Goal: Transaction & Acquisition: Obtain resource

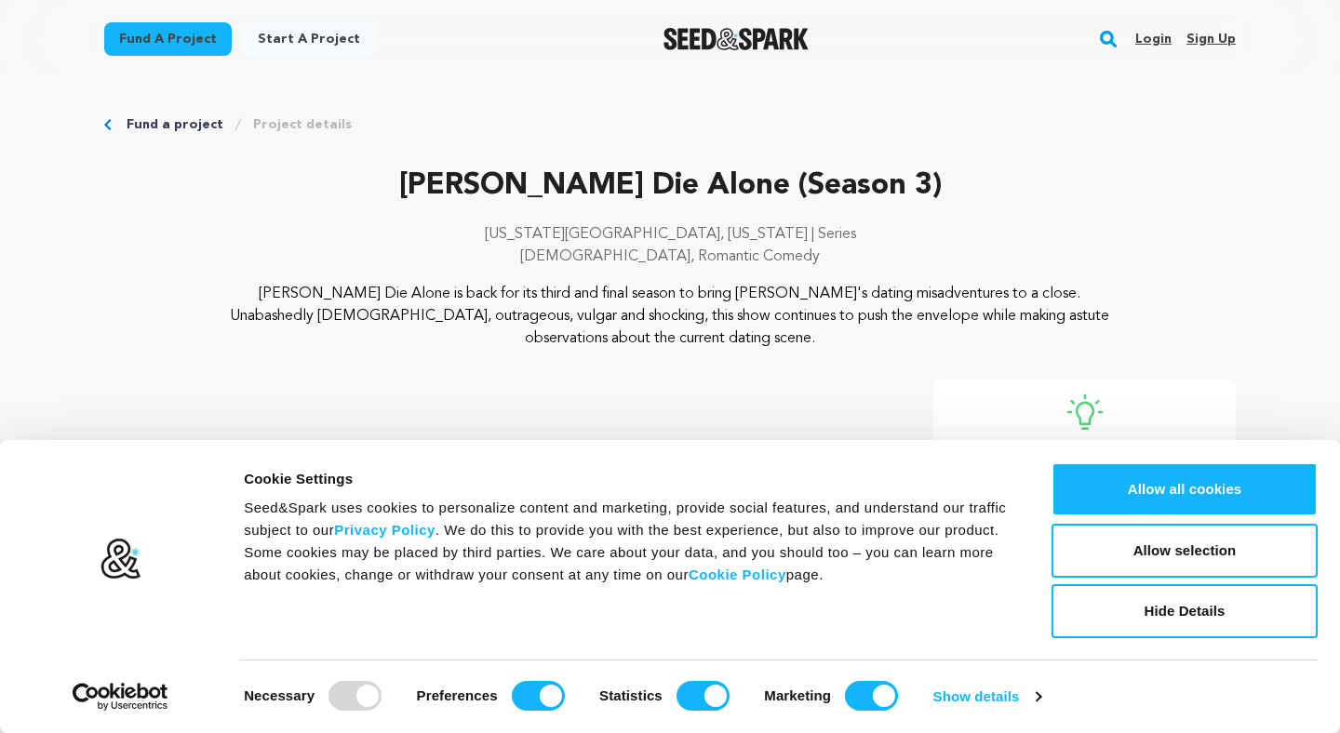
drag, startPoint x: 490, startPoint y: 290, endPoint x: 612, endPoint y: 351, distance: 136.9
click at [612, 351] on div "[PERSON_NAME] Die Alone (Season 3) [US_STATE][GEOGRAPHIC_DATA], [US_STATE] | Se…" at bounding box center [670, 536] width 1132 height 744
drag, startPoint x: 612, startPoint y: 351, endPoint x: 570, endPoint y: 286, distance: 78.0
click at [570, 286] on div "[PERSON_NAME] Die Alone (Season 3) [US_STATE][GEOGRAPHIC_DATA], [US_STATE] | Se…" at bounding box center [670, 536] width 1132 height 744
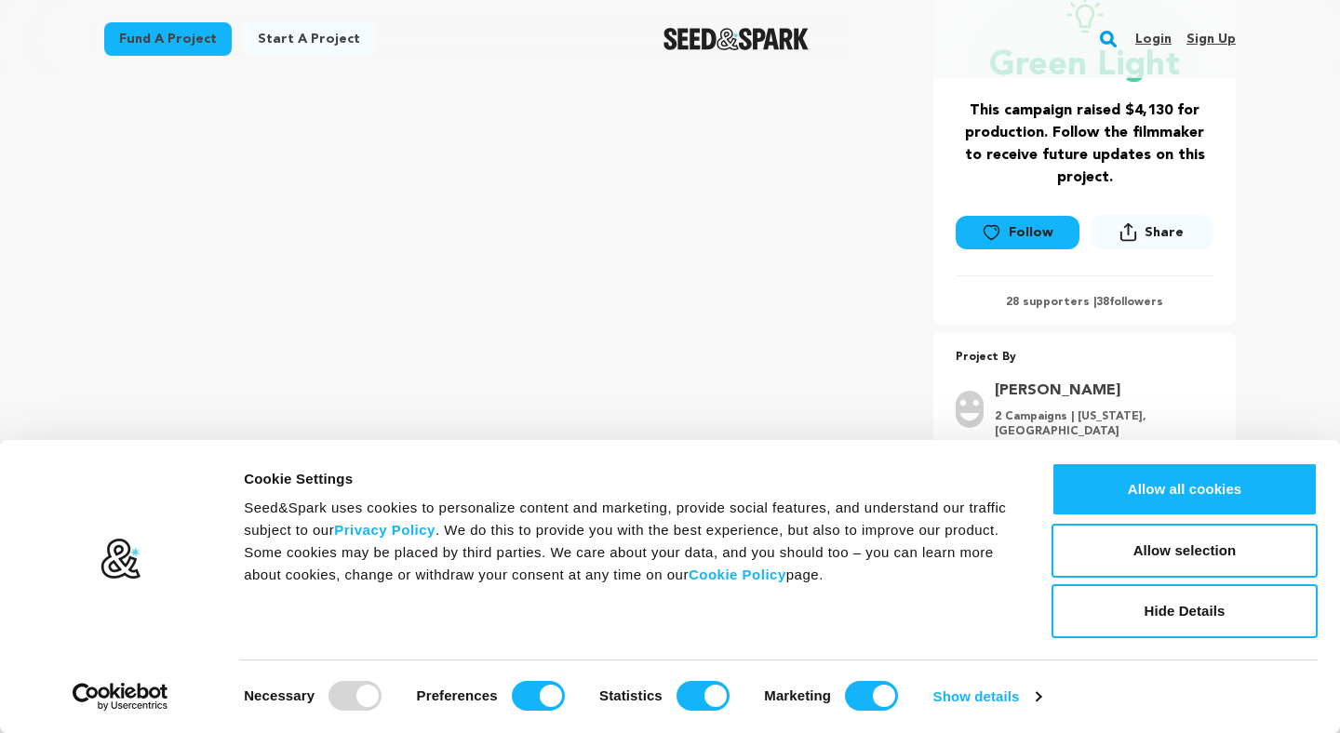
scroll to position [376, 0]
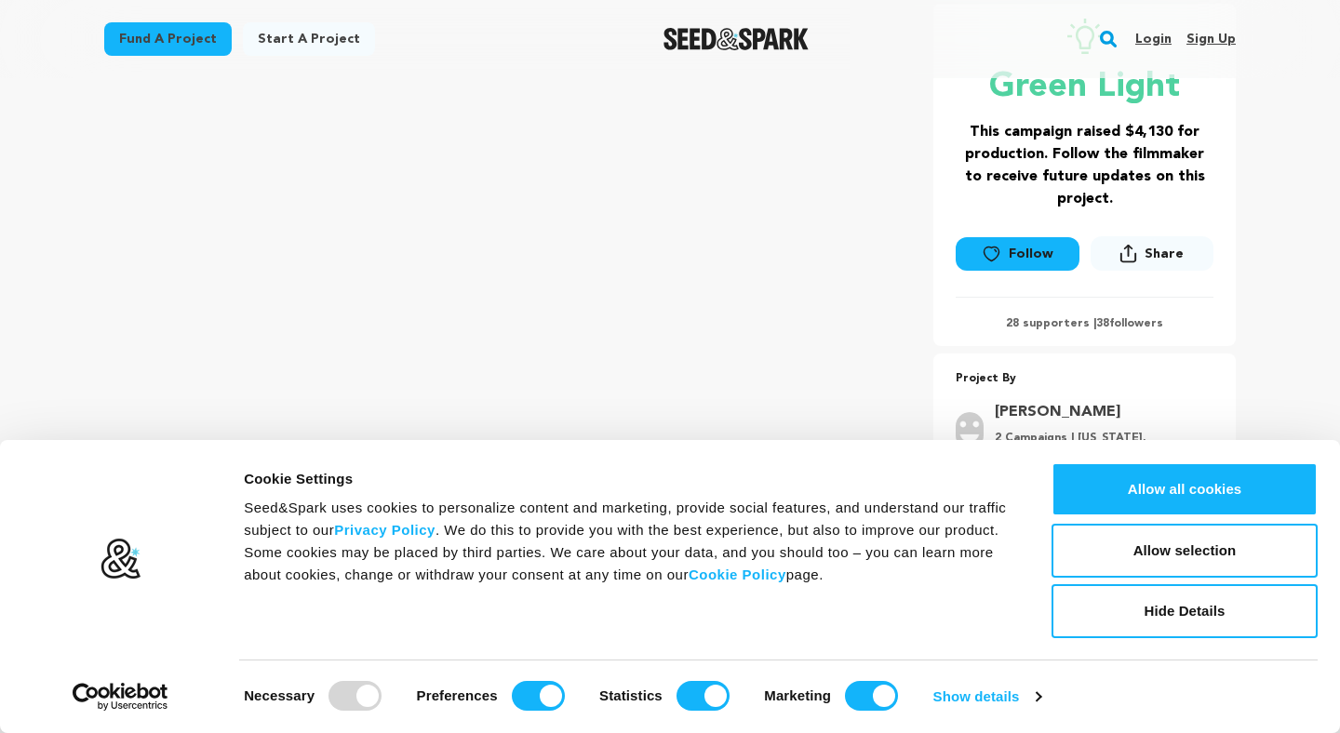
click at [1151, 459] on div "Consent Details [#IABV2SETTINGS#] About Cookie Settings Seed&Spark uses cookies…" at bounding box center [670, 586] width 1340 height 293
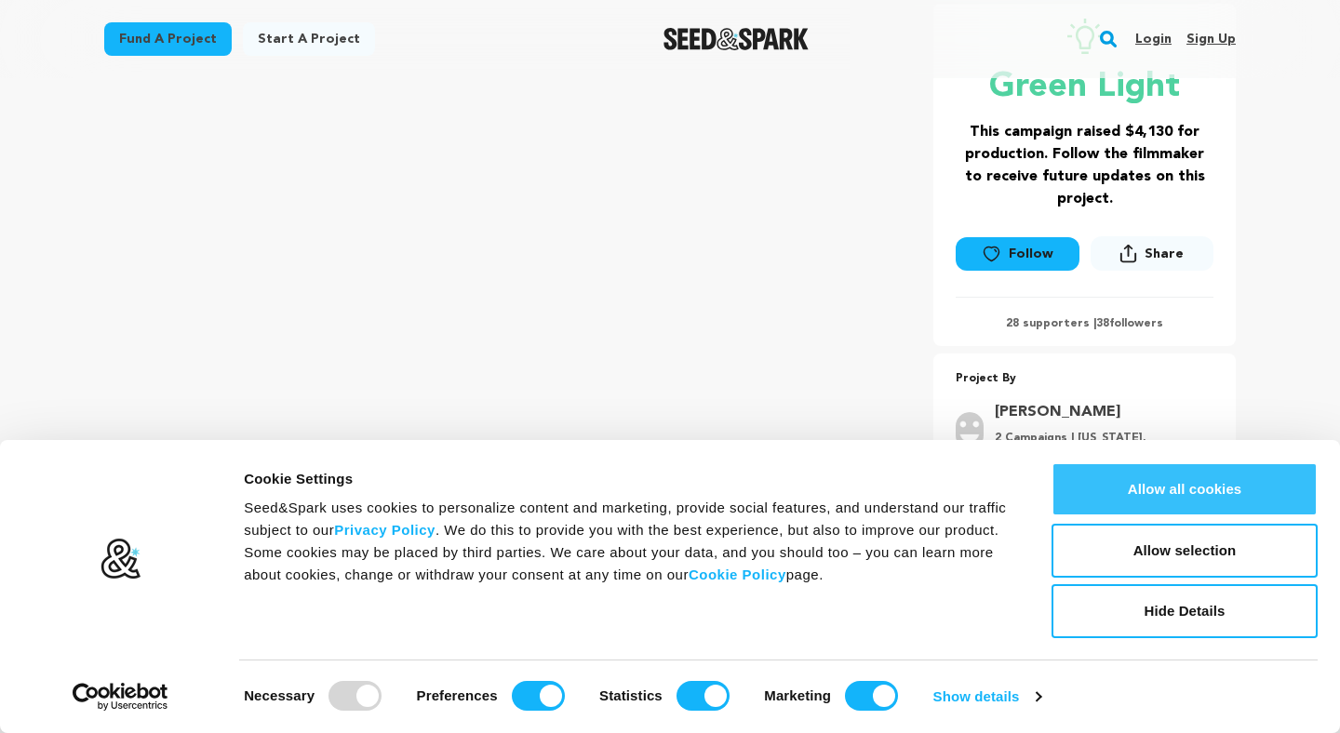
click at [1151, 466] on button "Allow all cookies" at bounding box center [1185, 490] width 266 height 54
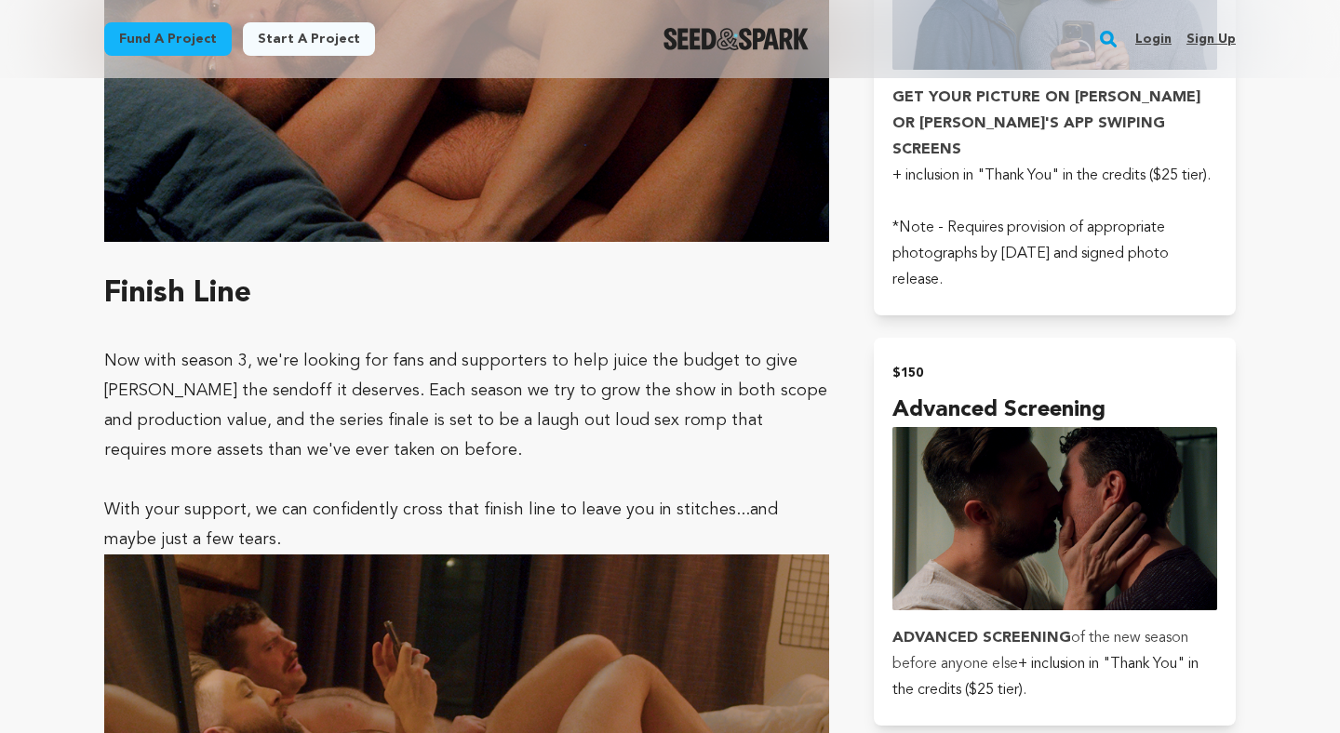
scroll to position [2653, 0]
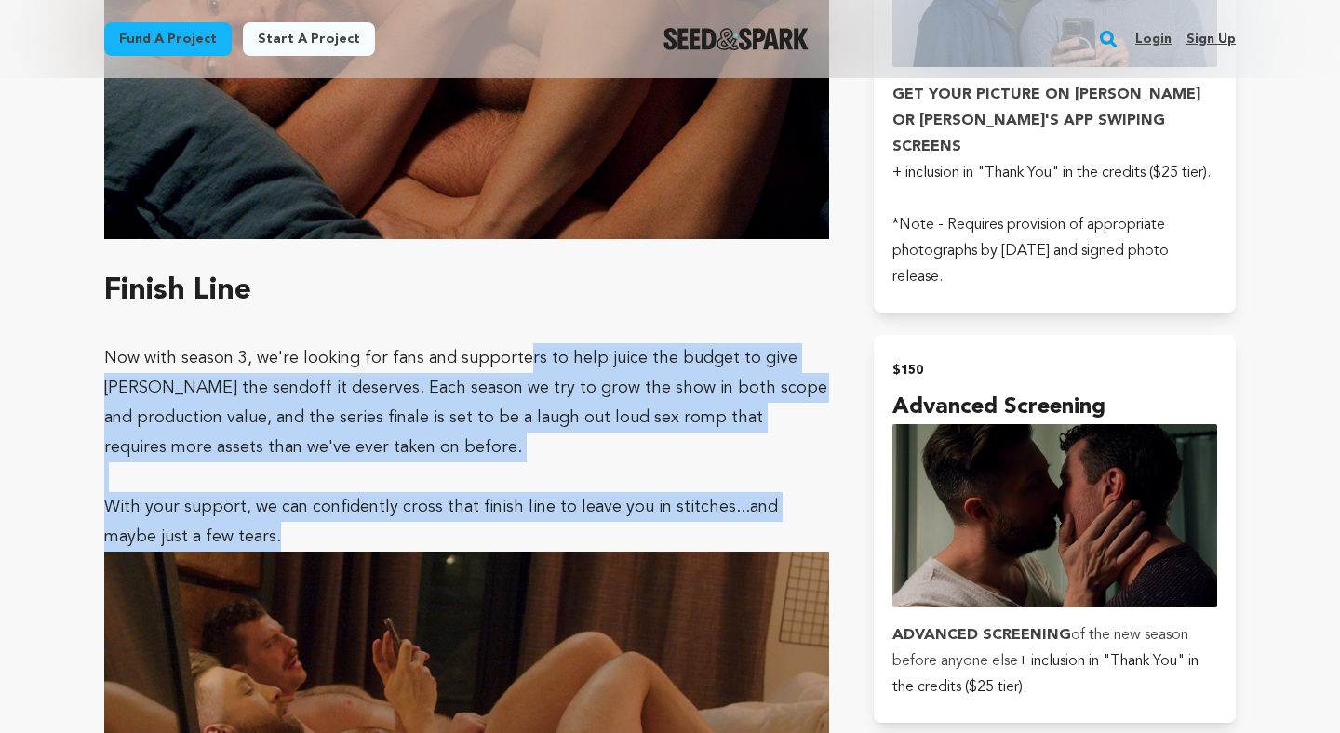
drag, startPoint x: 517, startPoint y: 270, endPoint x: 521, endPoint y: 434, distance: 163.9
click at [521, 492] on p "With your support, we can confidently cross that finish line to leave you in st…" at bounding box center [466, 522] width 725 height 60
drag, startPoint x: 521, startPoint y: 434, endPoint x: 490, endPoint y: 269, distance: 167.7
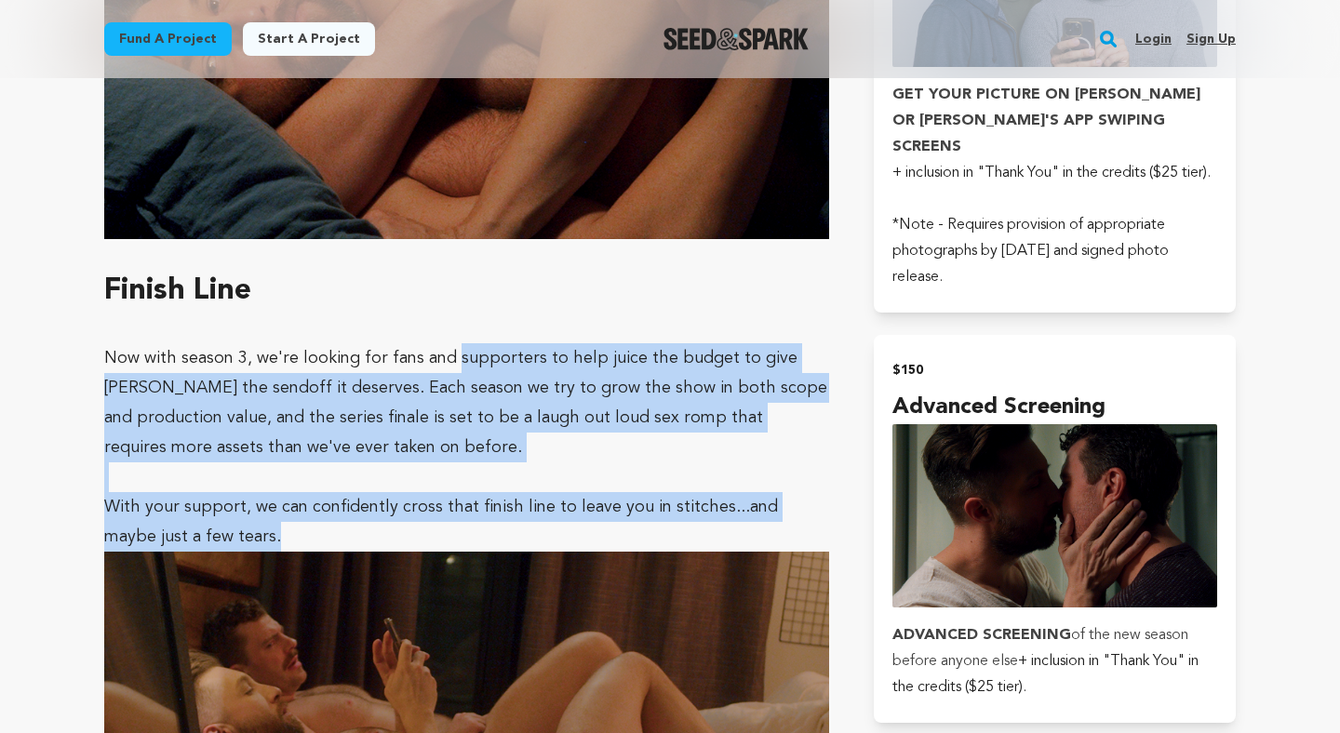
click at [490, 343] on p "Now with season 3, we're looking for fans and supporters to help juice the budg…" at bounding box center [466, 402] width 725 height 119
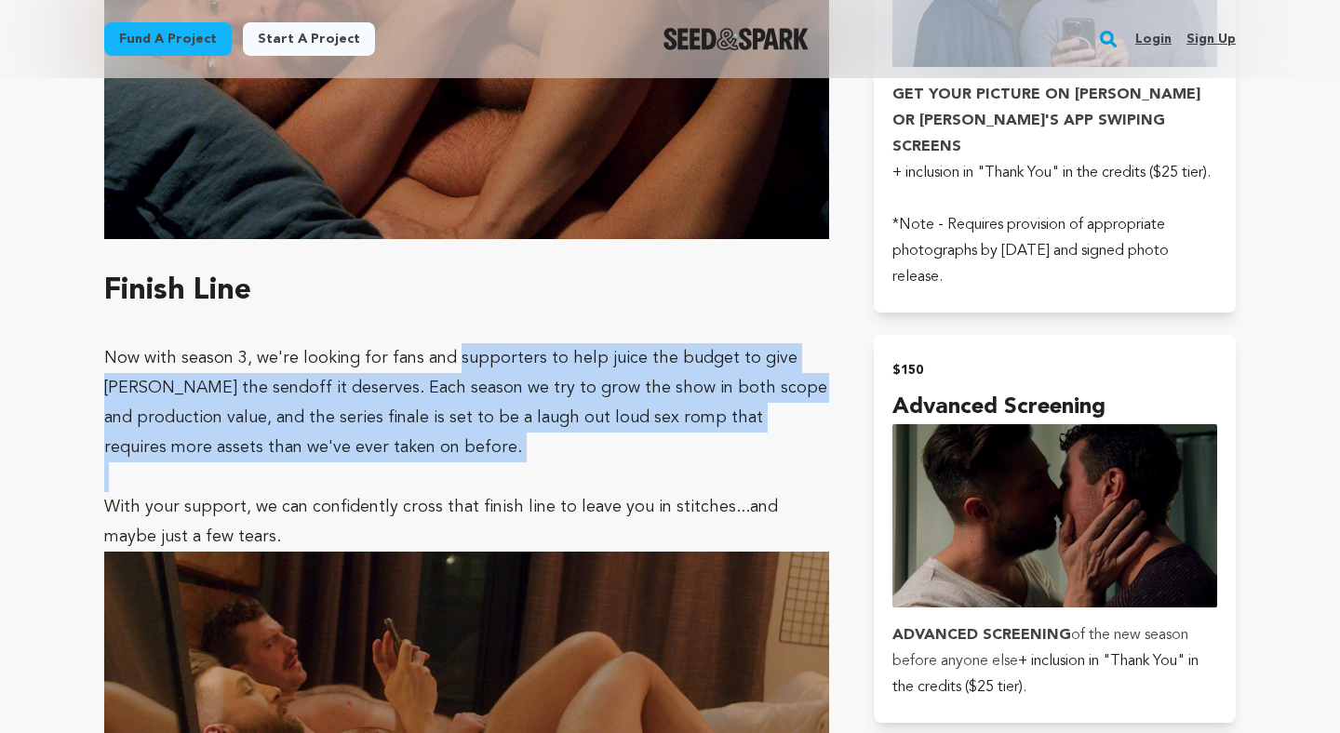
drag, startPoint x: 490, startPoint y: 269, endPoint x: 503, endPoint y: 396, distance: 127.2
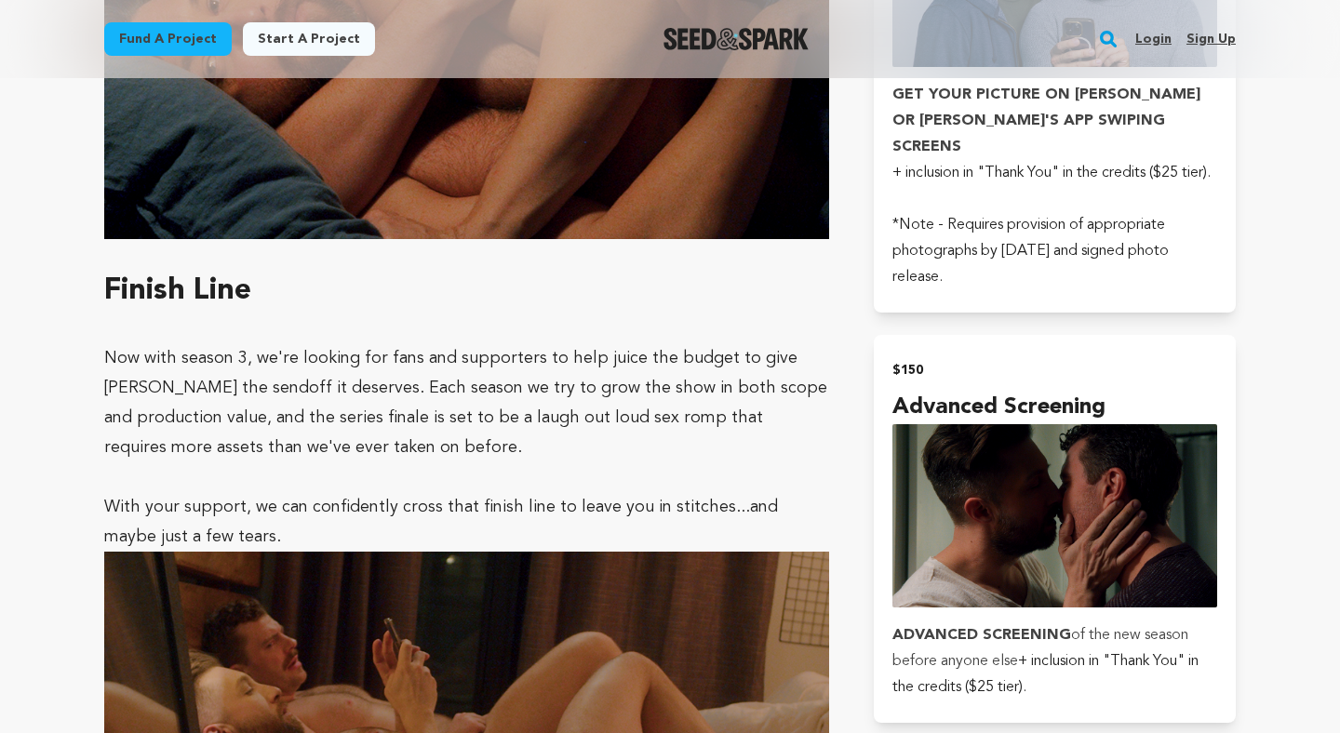
click at [496, 463] on p at bounding box center [466, 478] width 725 height 30
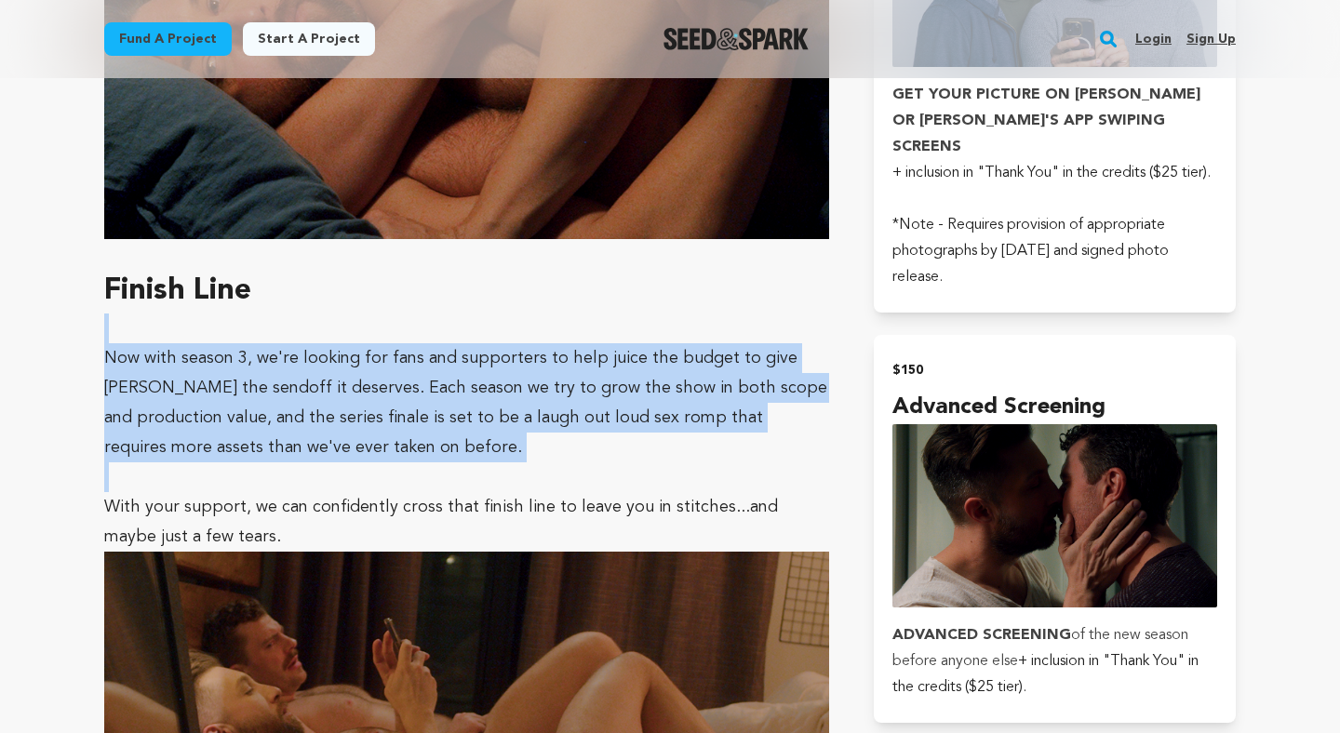
drag, startPoint x: 496, startPoint y: 387, endPoint x: 436, endPoint y: 248, distance: 151.3
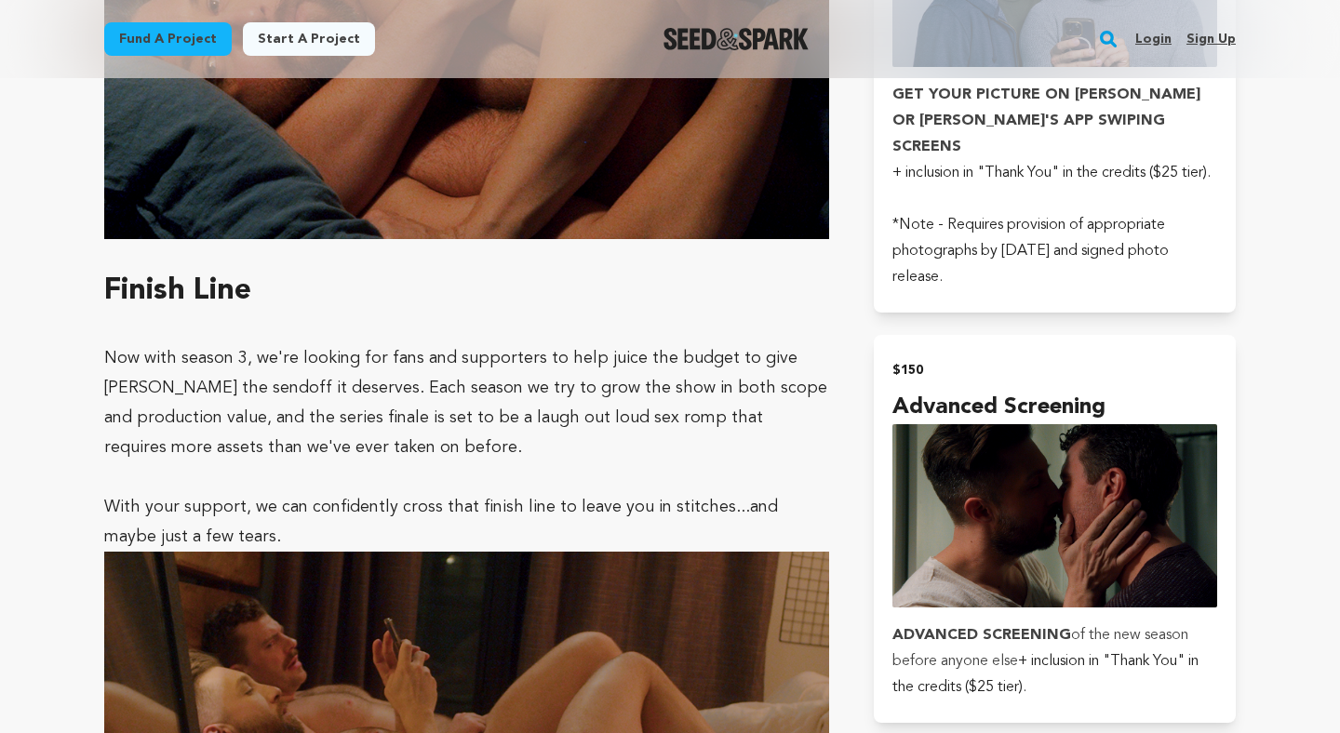
click at [436, 314] on p at bounding box center [466, 329] width 725 height 30
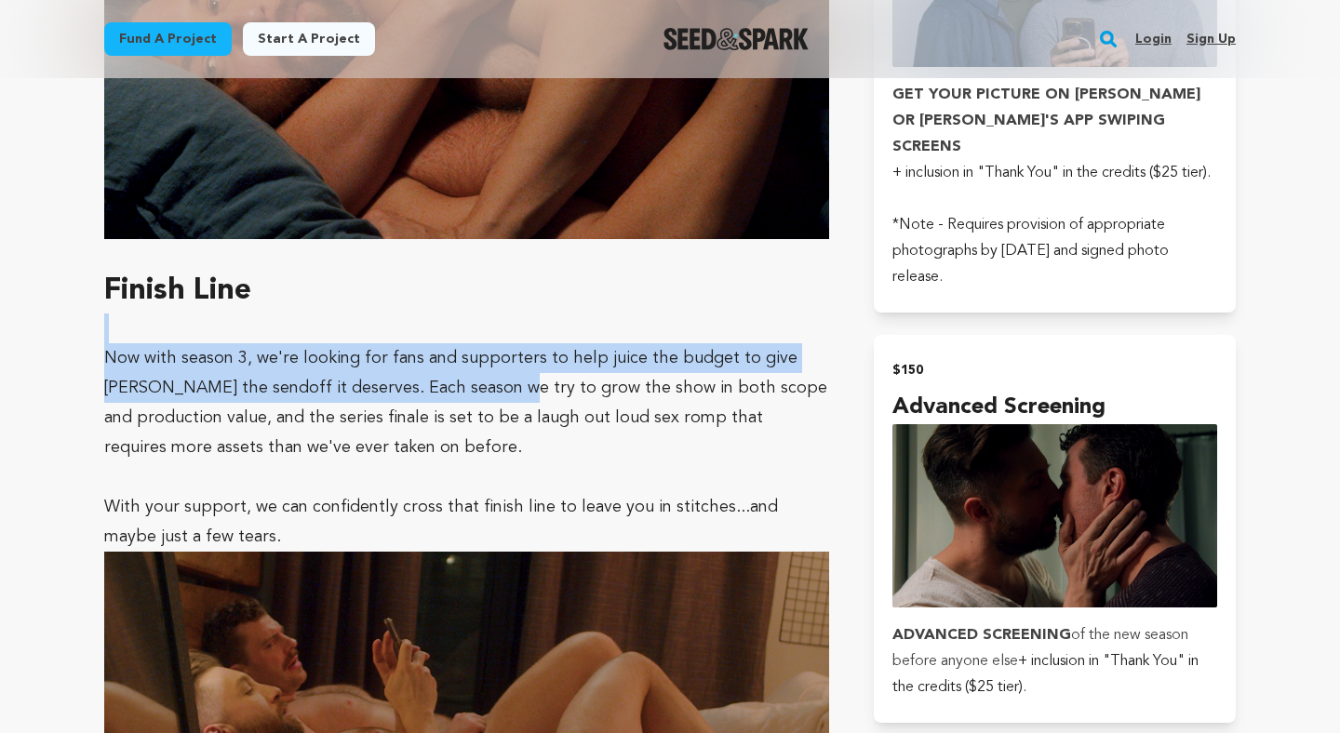
drag, startPoint x: 436, startPoint y: 248, endPoint x: 438, endPoint y: 389, distance: 140.6
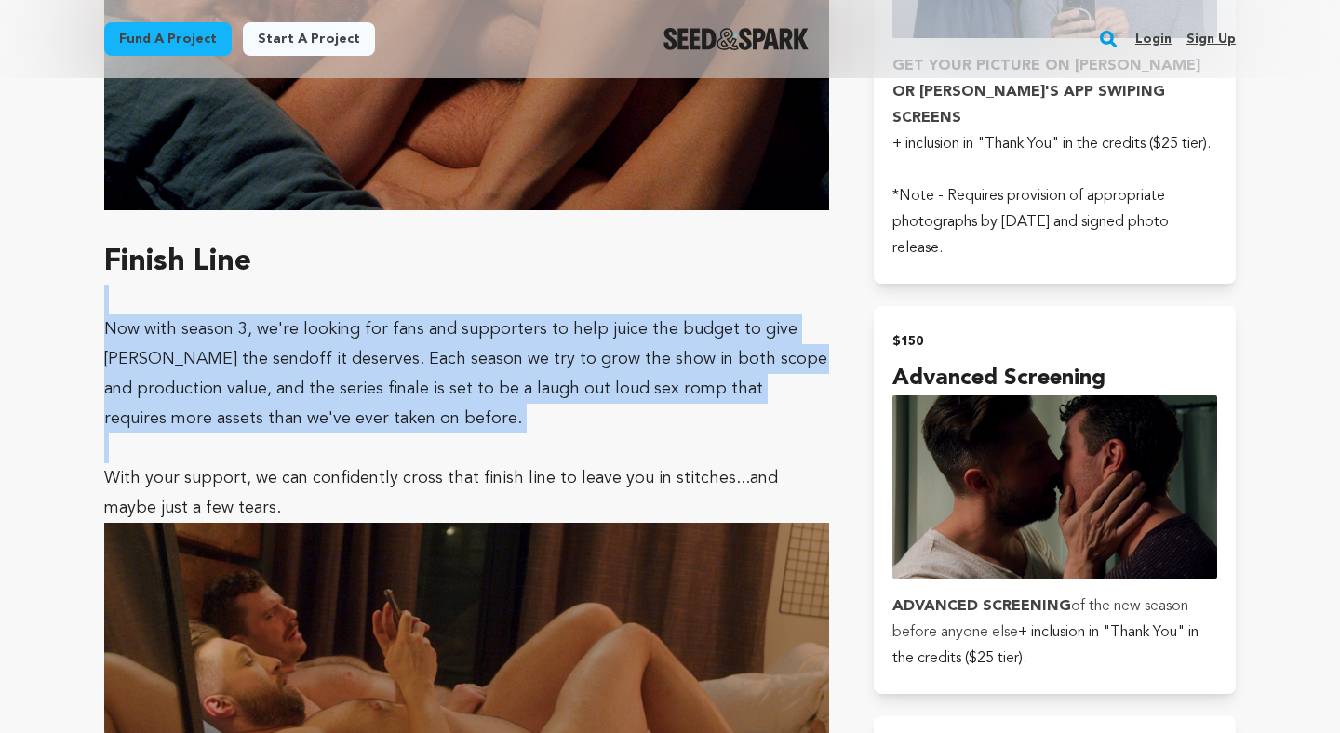
scroll to position [2686, 0]
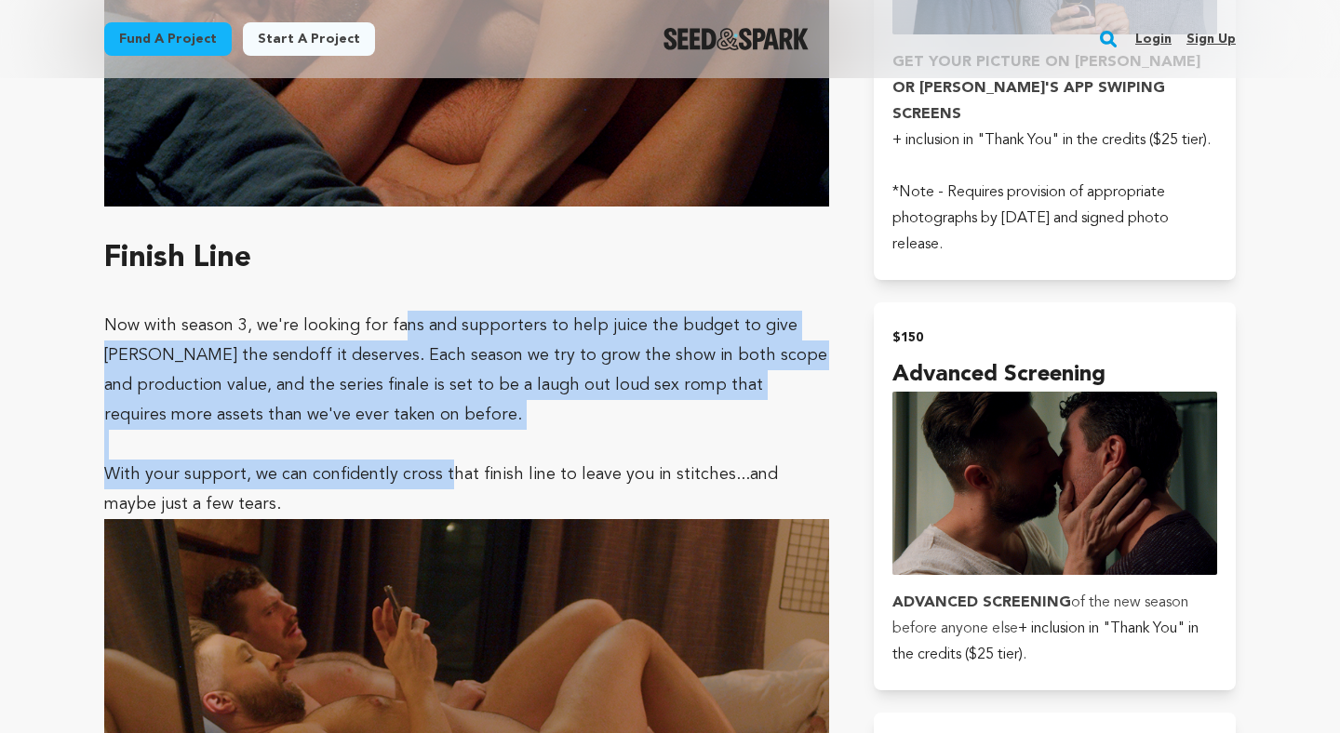
drag, startPoint x: 438, startPoint y: 389, endPoint x: 399, endPoint y: 244, distance: 150.4
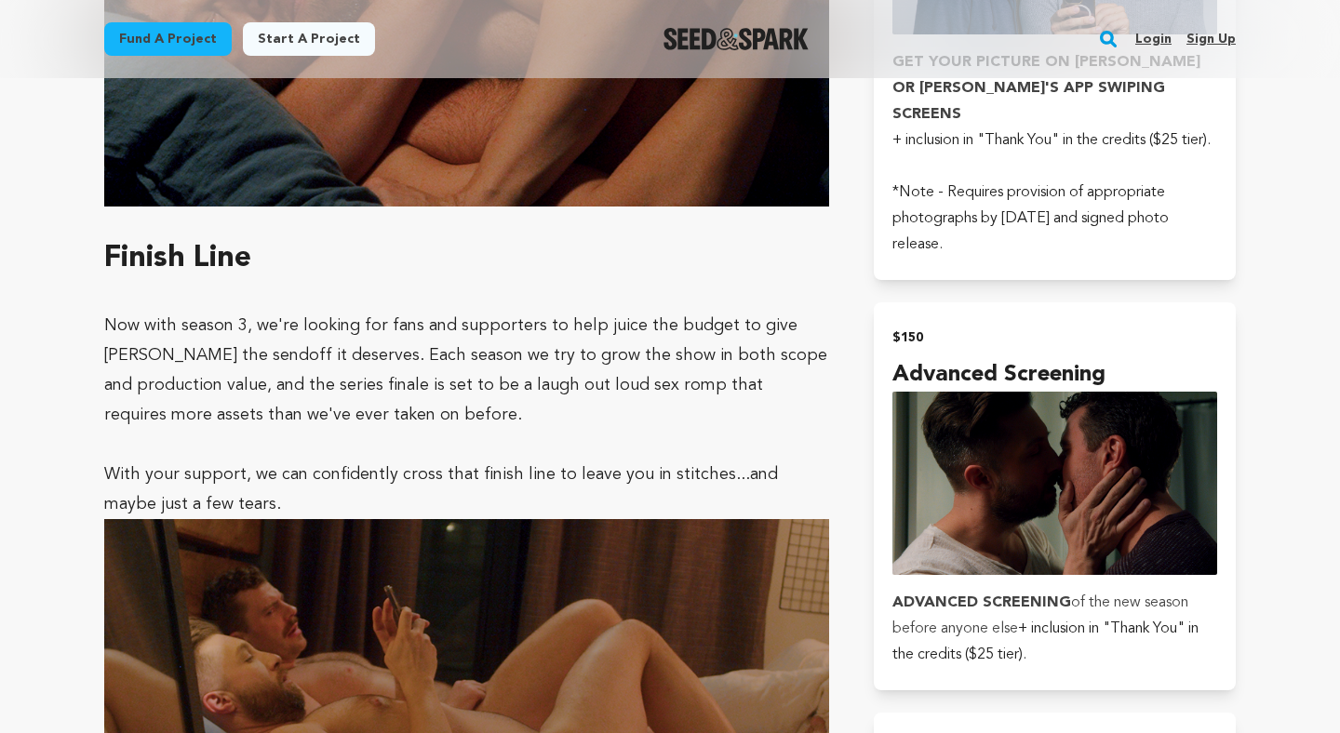
click at [399, 311] on p "Now with season 3, we're looking for fans and supporters to help juice the budg…" at bounding box center [466, 370] width 725 height 119
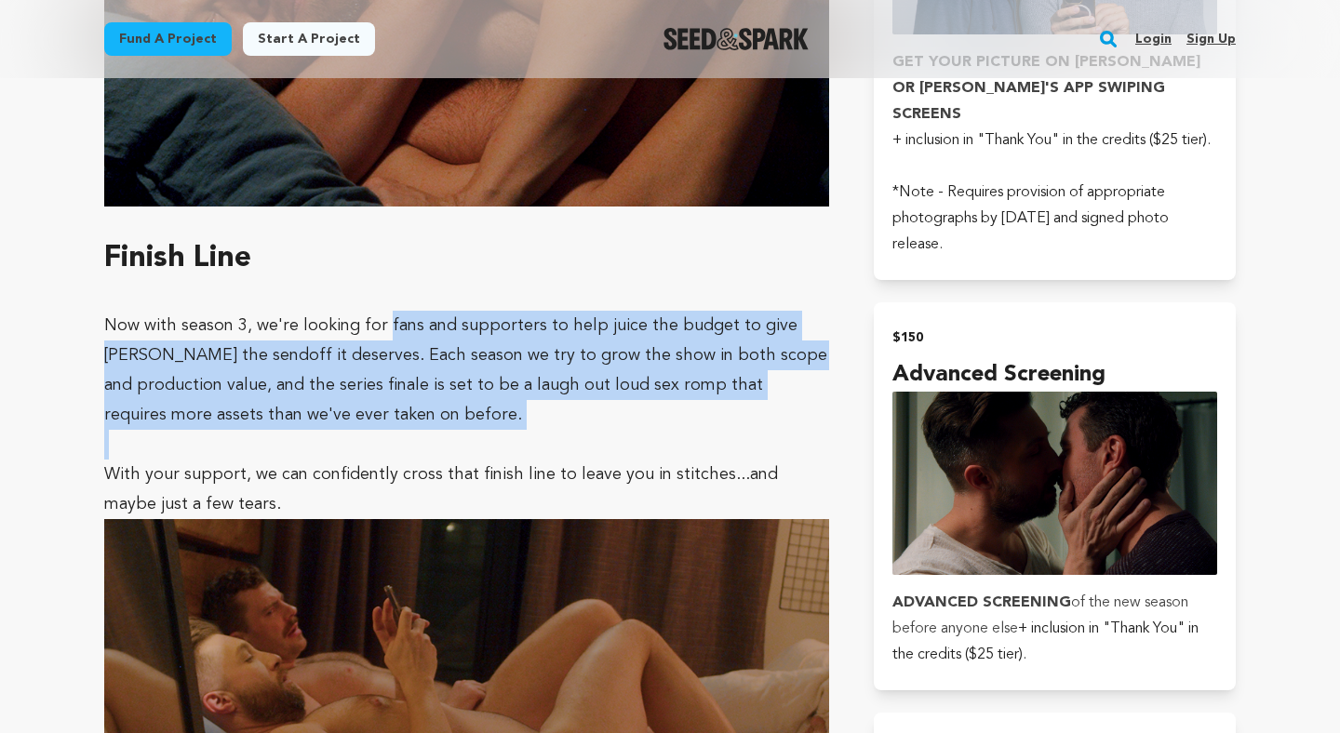
drag, startPoint x: 399, startPoint y: 244, endPoint x: 407, endPoint y: 366, distance: 122.1
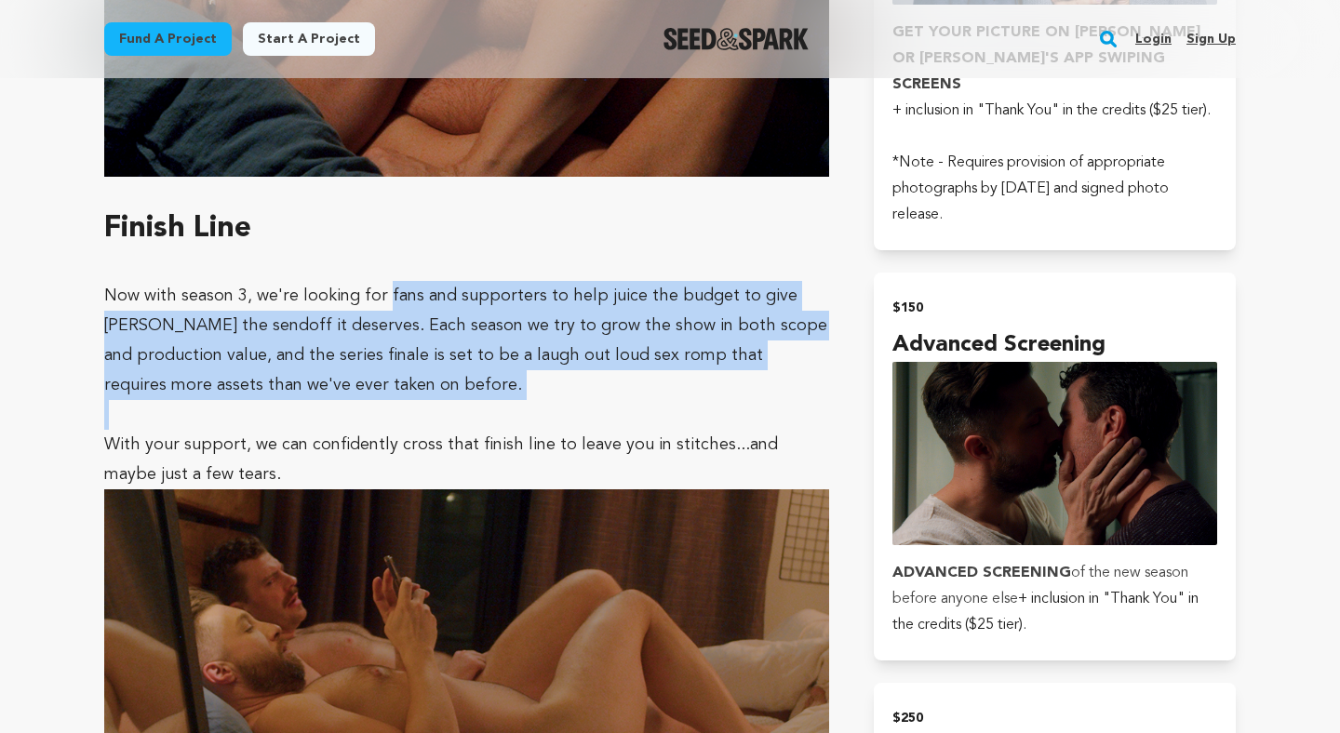
scroll to position [2733, 0]
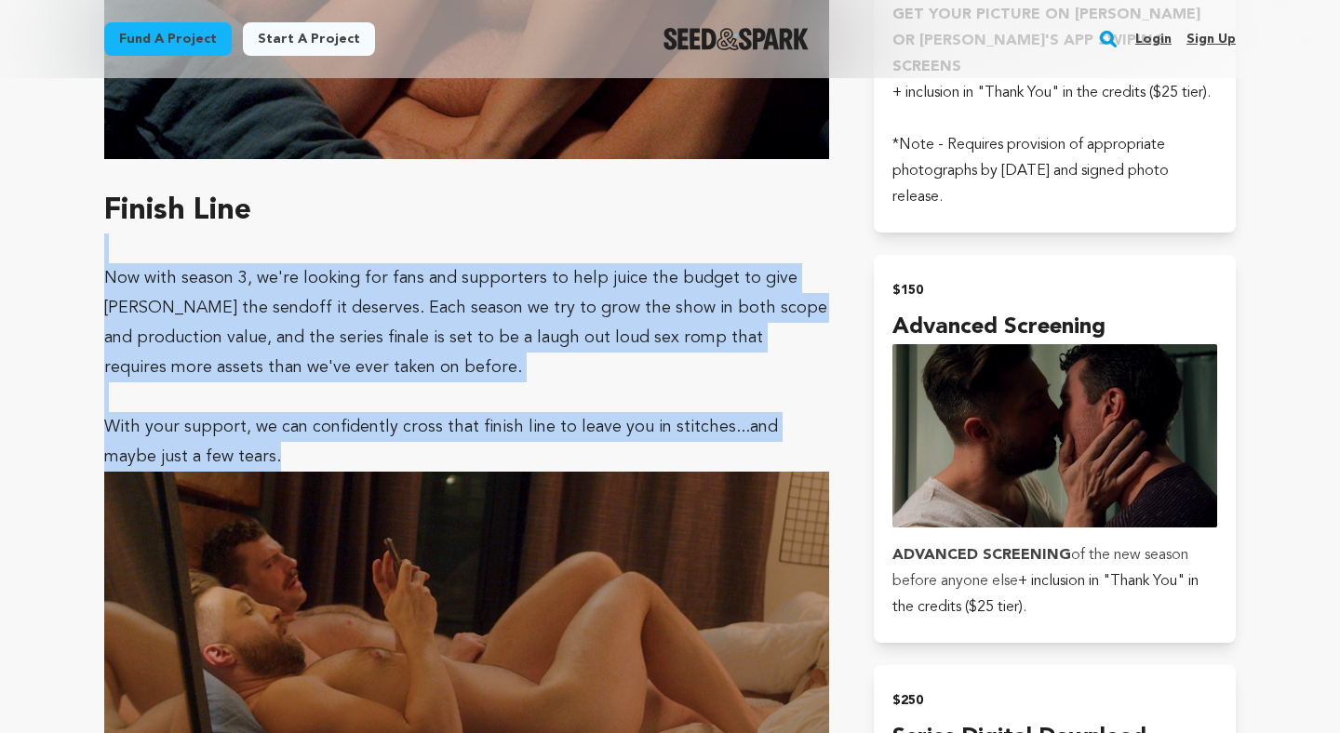
drag, startPoint x: 407, startPoint y: 366, endPoint x: 356, endPoint y: 150, distance: 221.7
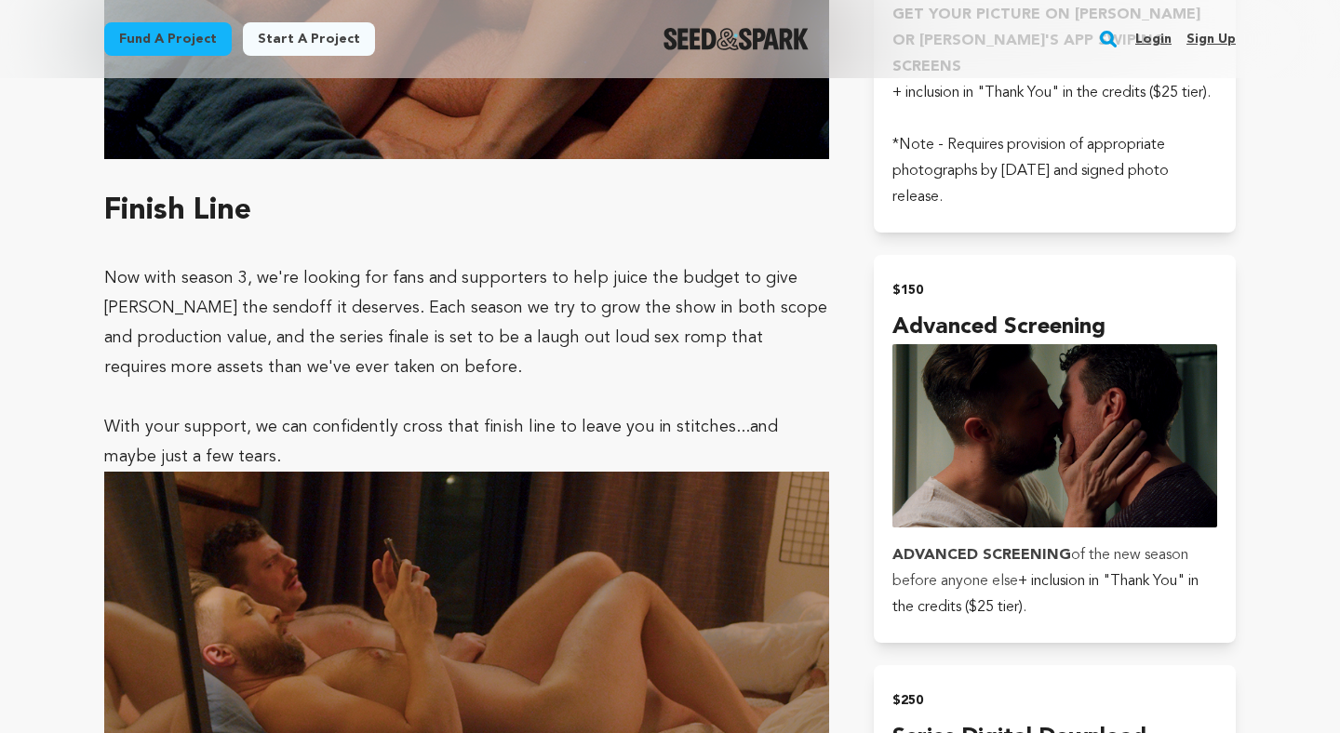
click at [356, 234] on p at bounding box center [466, 249] width 725 height 30
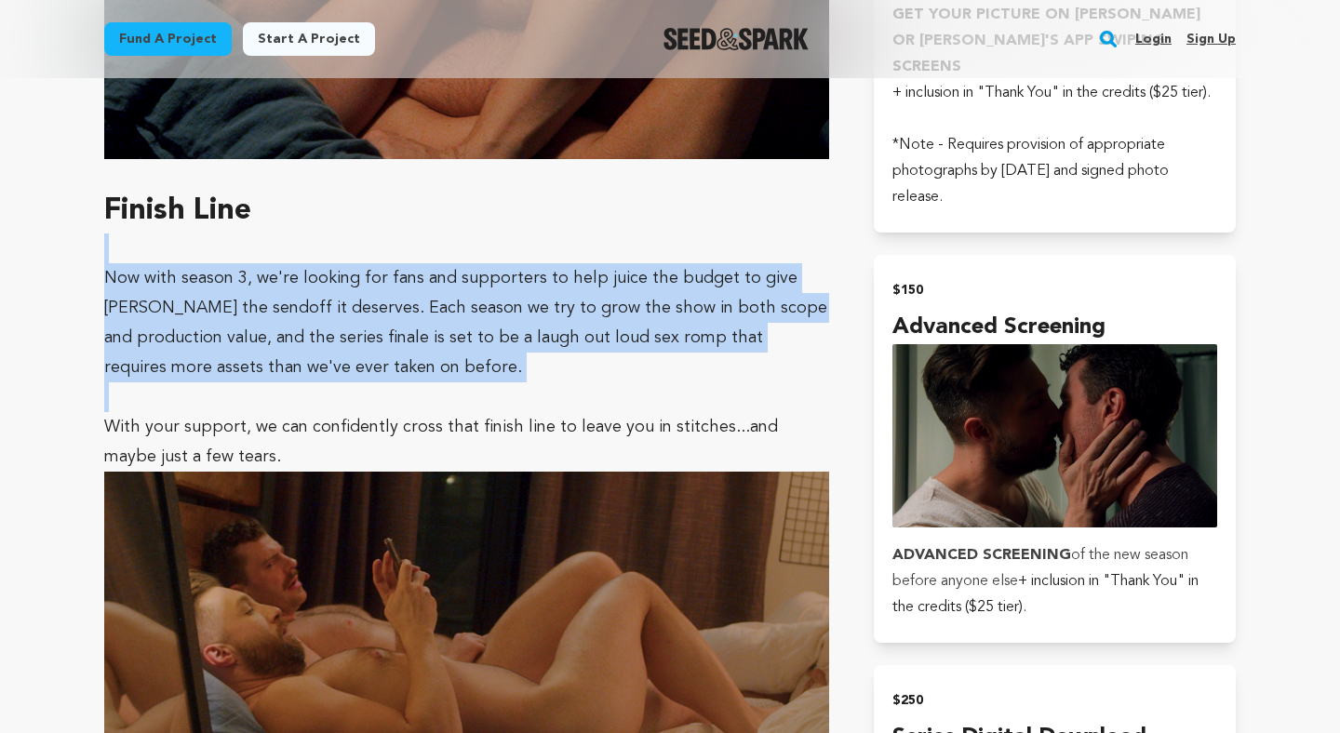
drag, startPoint x: 356, startPoint y: 150, endPoint x: 378, endPoint y: 307, distance: 158.7
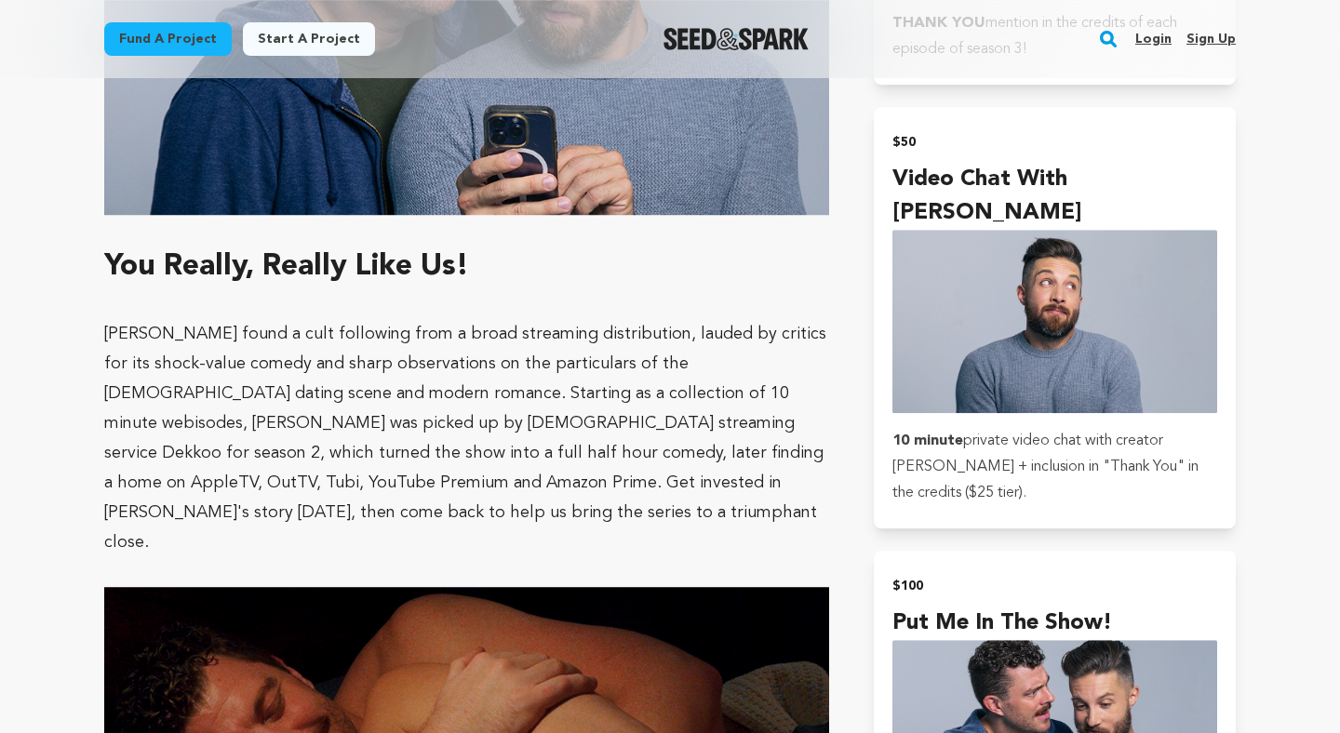
scroll to position [1901, 0]
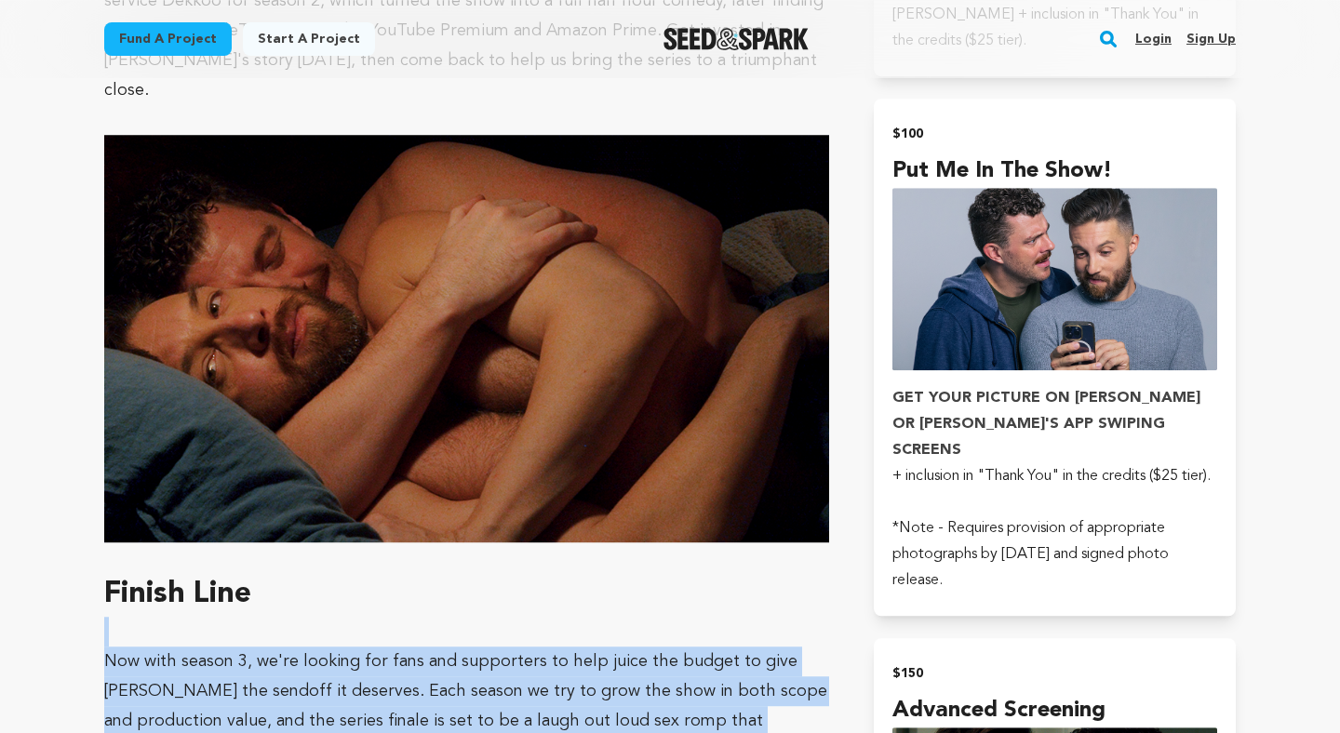
click at [791, 647] on p "Now with season 3, we're looking for fans and supporters to help juice the budg…" at bounding box center [466, 706] width 725 height 119
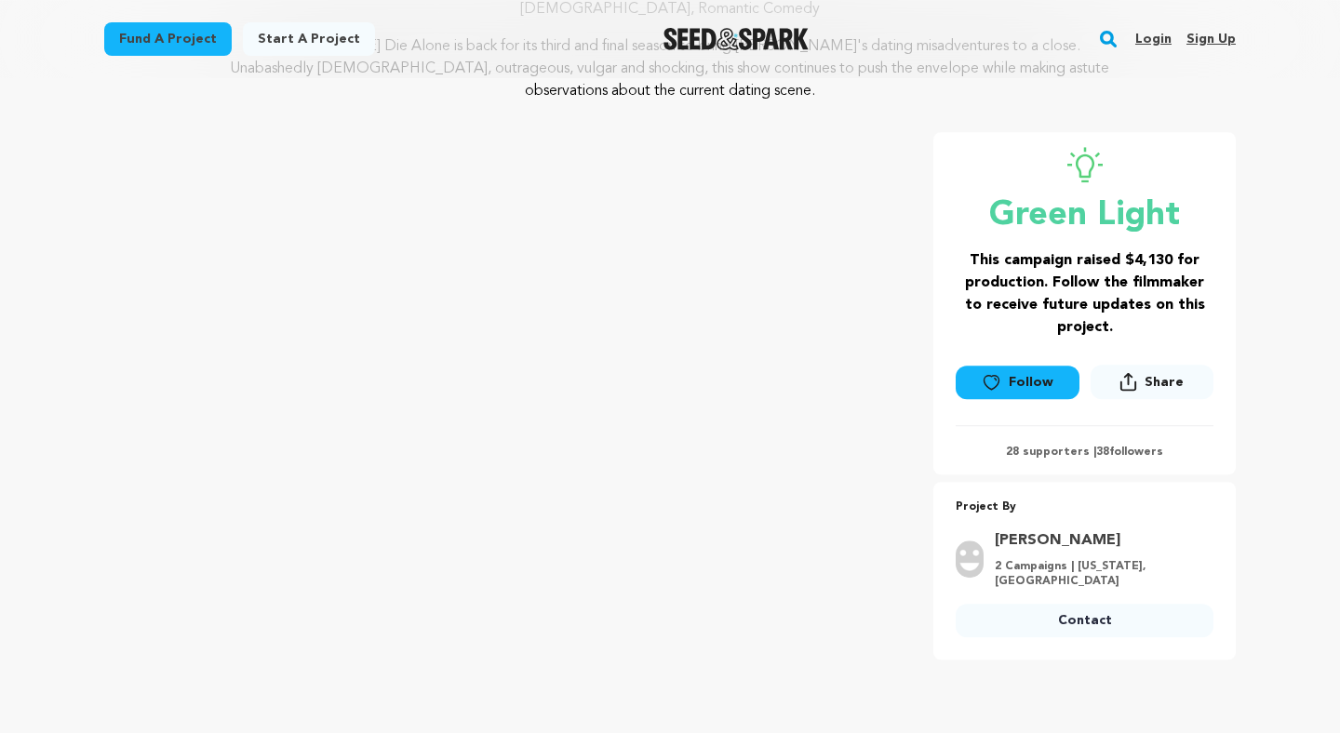
scroll to position [247, 0]
